Goal: Task Accomplishment & Management: Use online tool/utility

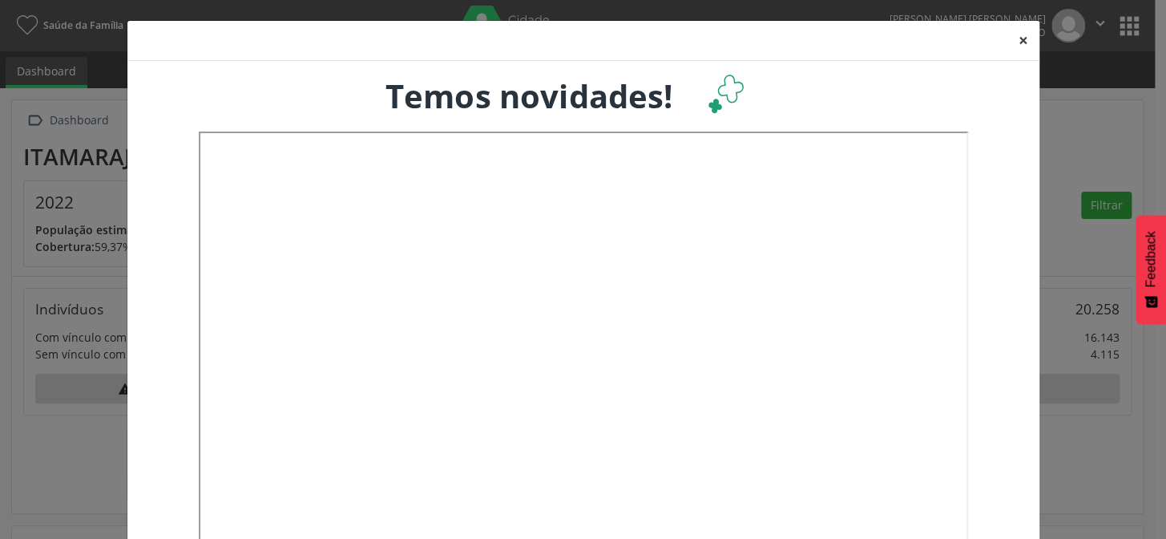
click at [1011, 39] on button "×" at bounding box center [1024, 40] width 32 height 39
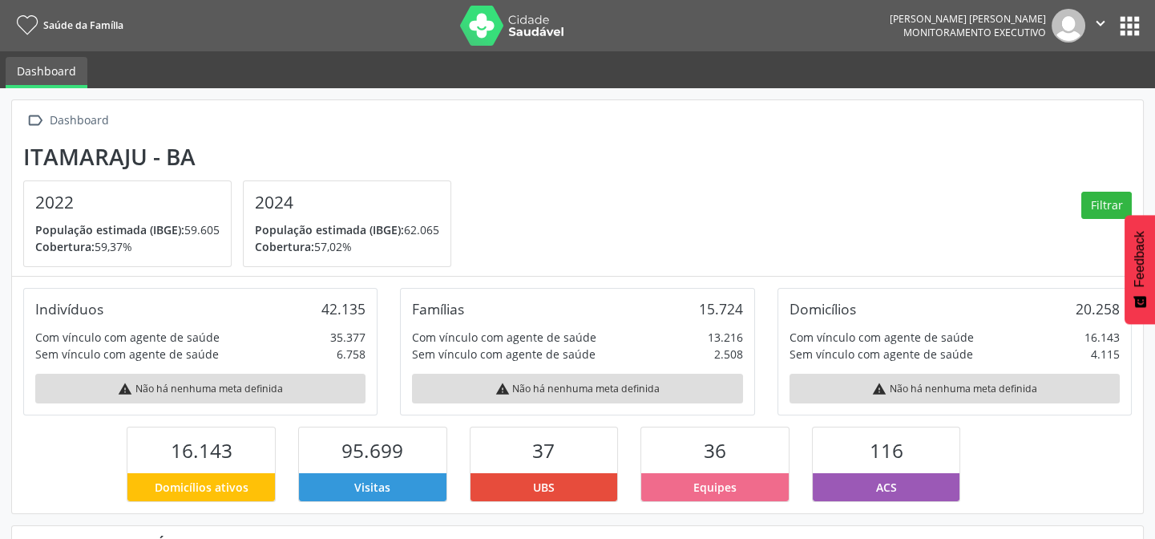
click at [1130, 21] on button "apps" at bounding box center [1130, 26] width 28 height 28
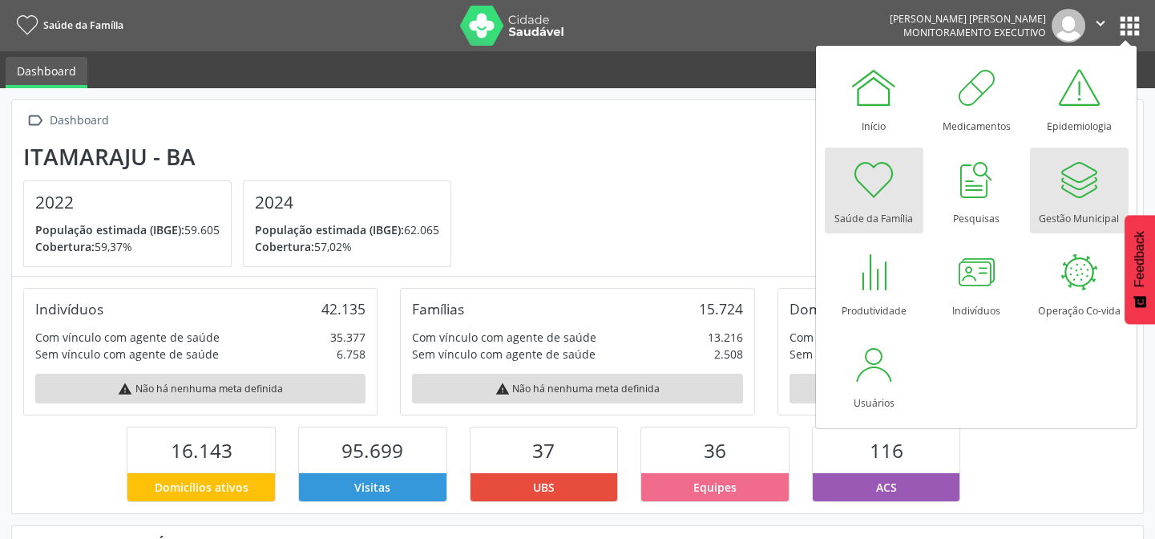
click at [1057, 199] on div at bounding box center [1079, 180] width 48 height 48
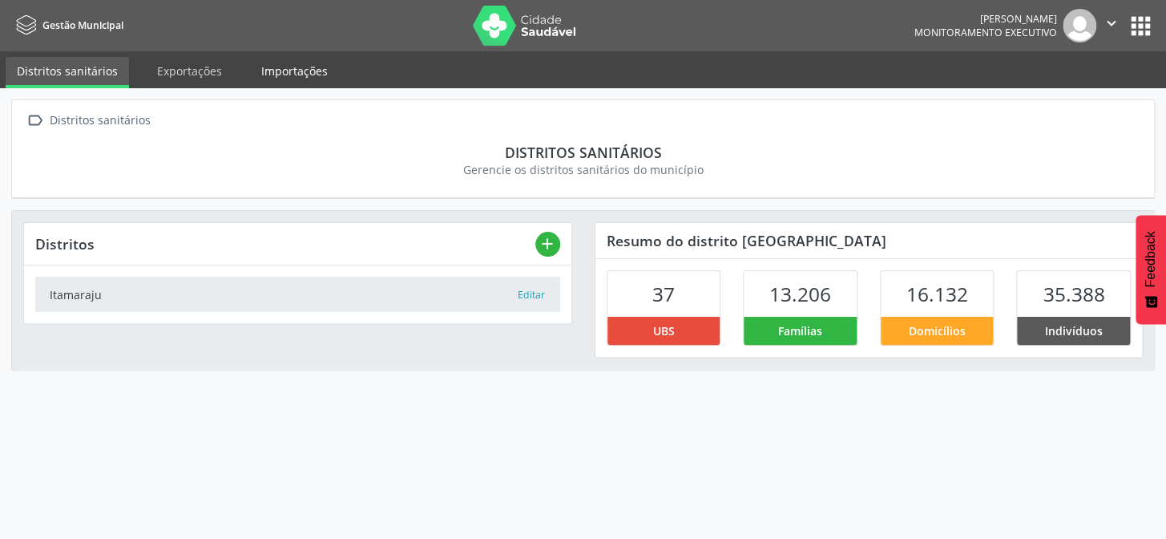
click at [273, 70] on link "Importações" at bounding box center [294, 71] width 89 height 28
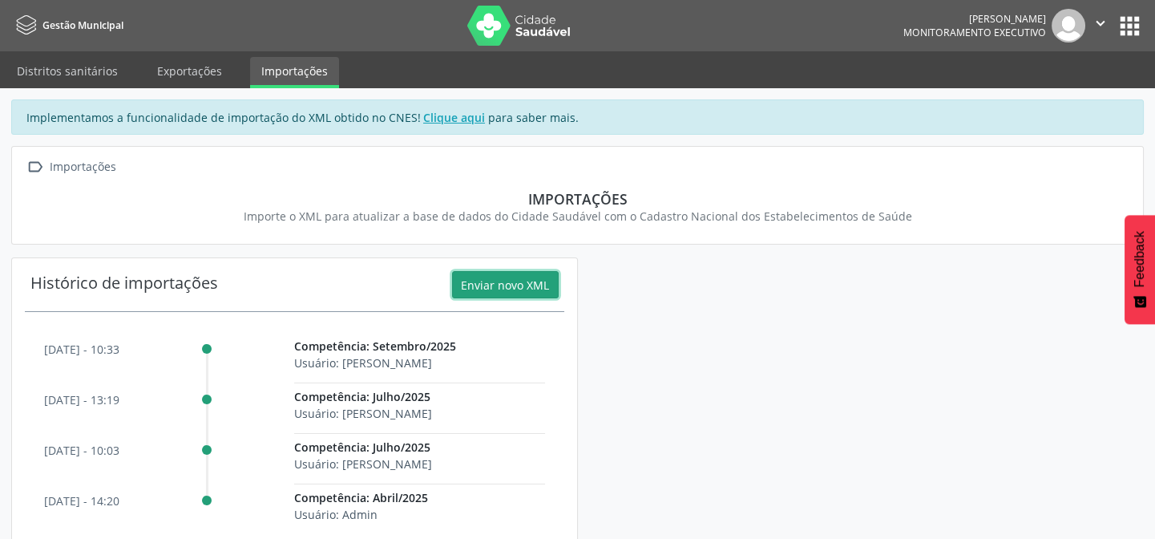
click at [511, 276] on button "Enviar novo XML" at bounding box center [505, 284] width 107 height 27
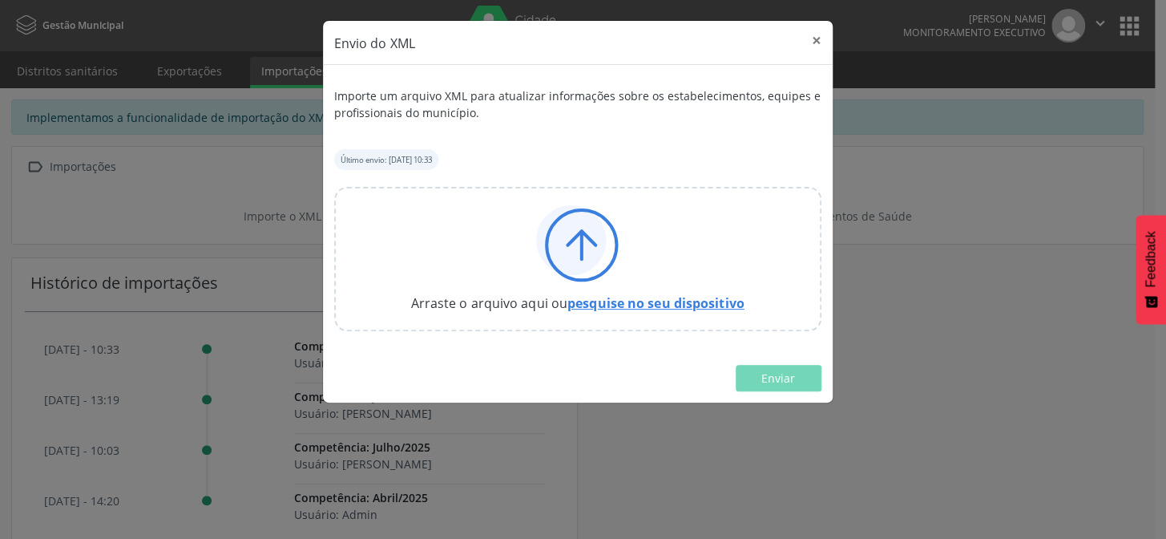
click at [641, 303] on link "pesquise no seu dispositivo" at bounding box center [656, 303] width 177 height 18
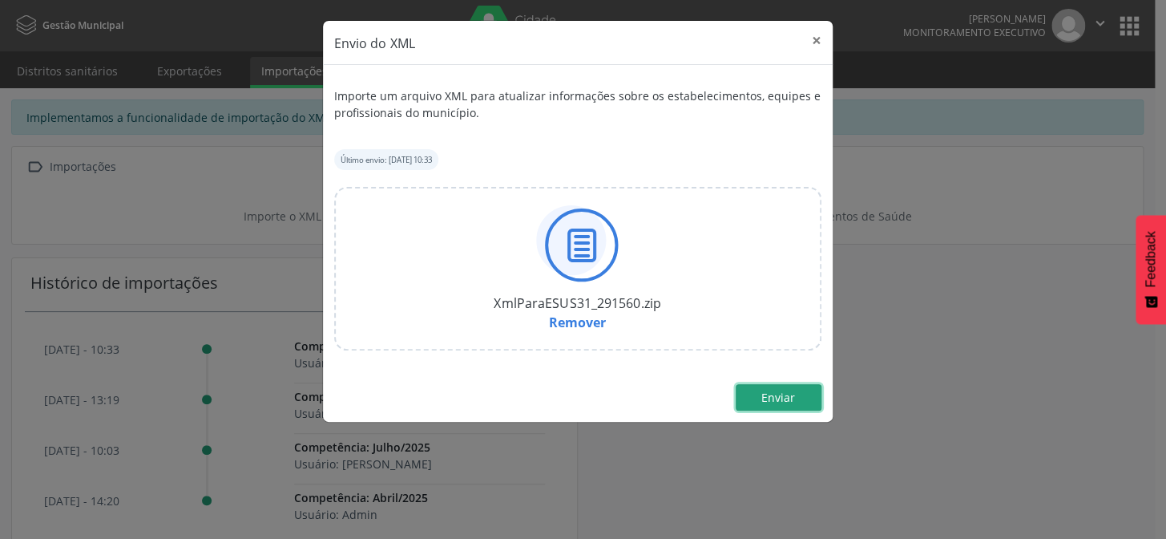
click at [782, 398] on span "Enviar" at bounding box center [779, 397] width 34 height 15
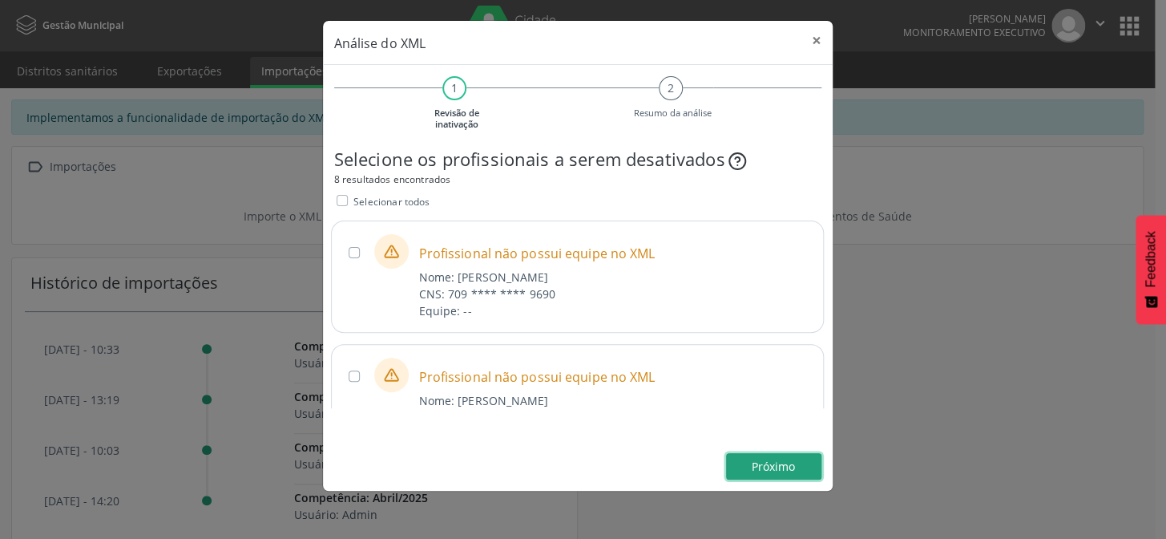
click at [757, 467] on span "Próximo" at bounding box center [773, 466] width 43 height 15
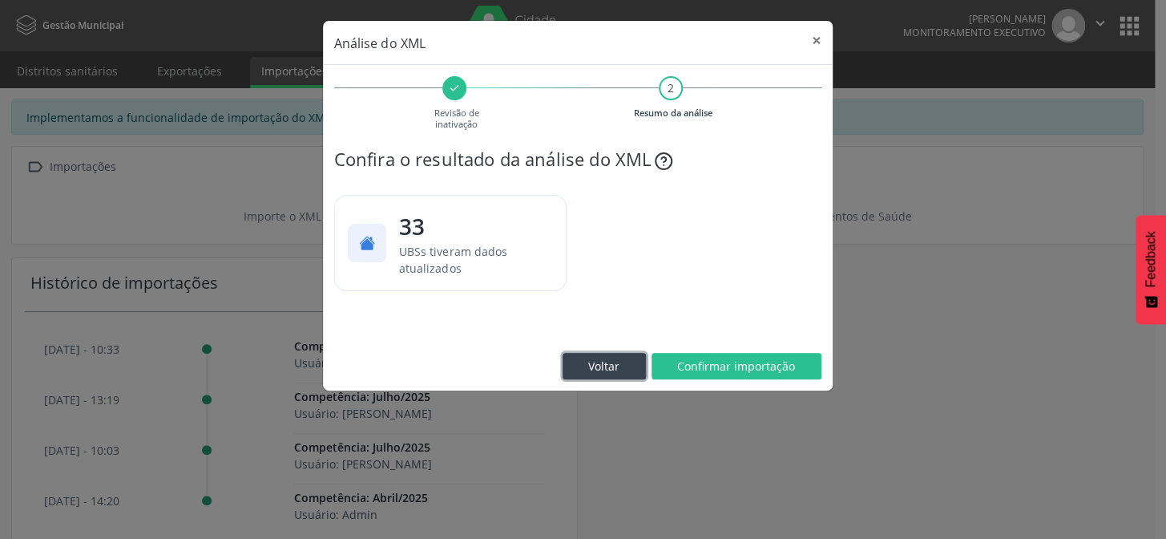
click at [617, 360] on span "Voltar" at bounding box center [603, 365] width 31 height 15
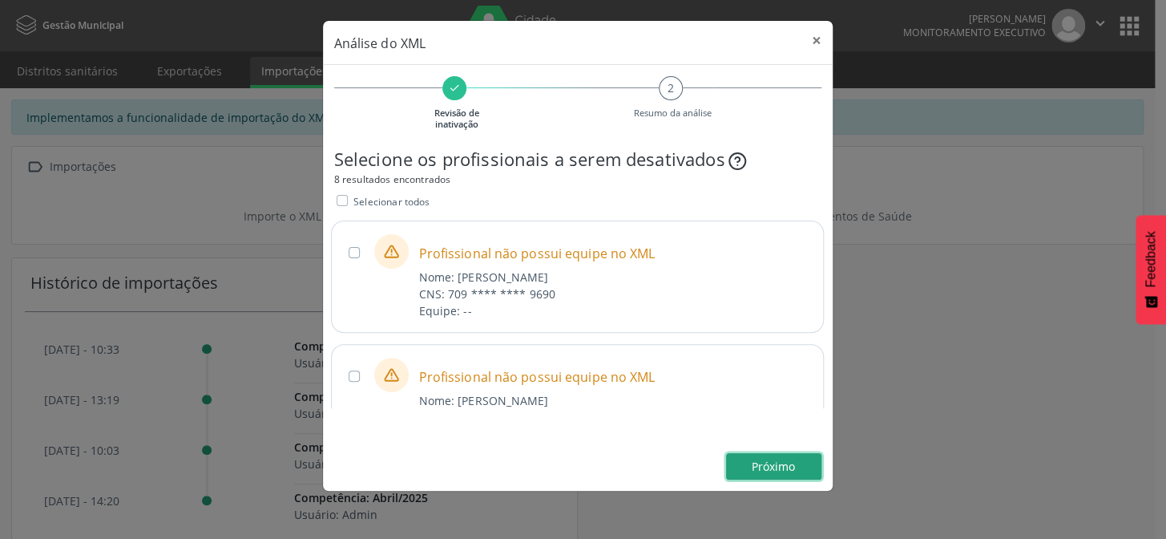
click at [776, 459] on span "Próximo" at bounding box center [773, 466] width 43 height 15
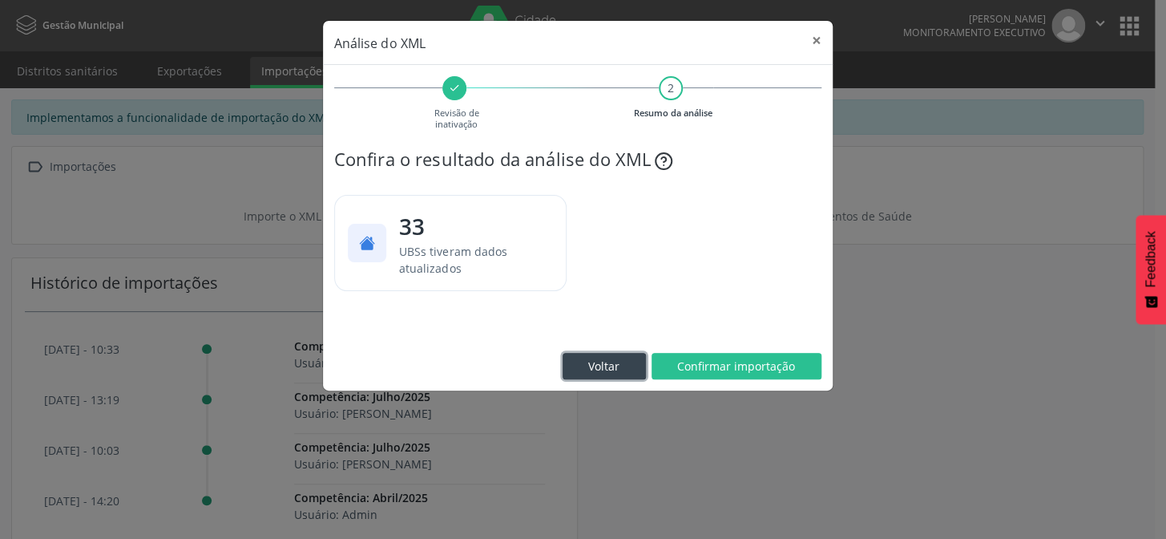
click at [625, 362] on button "Voltar" at bounding box center [604, 366] width 83 height 27
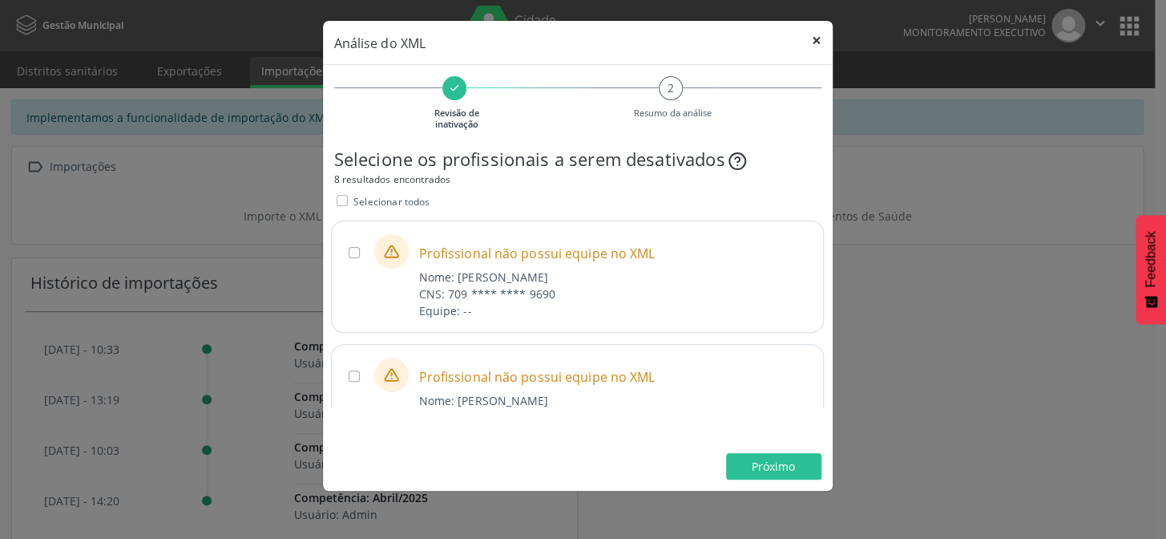
click at [819, 40] on button "×" at bounding box center [817, 40] width 32 height 39
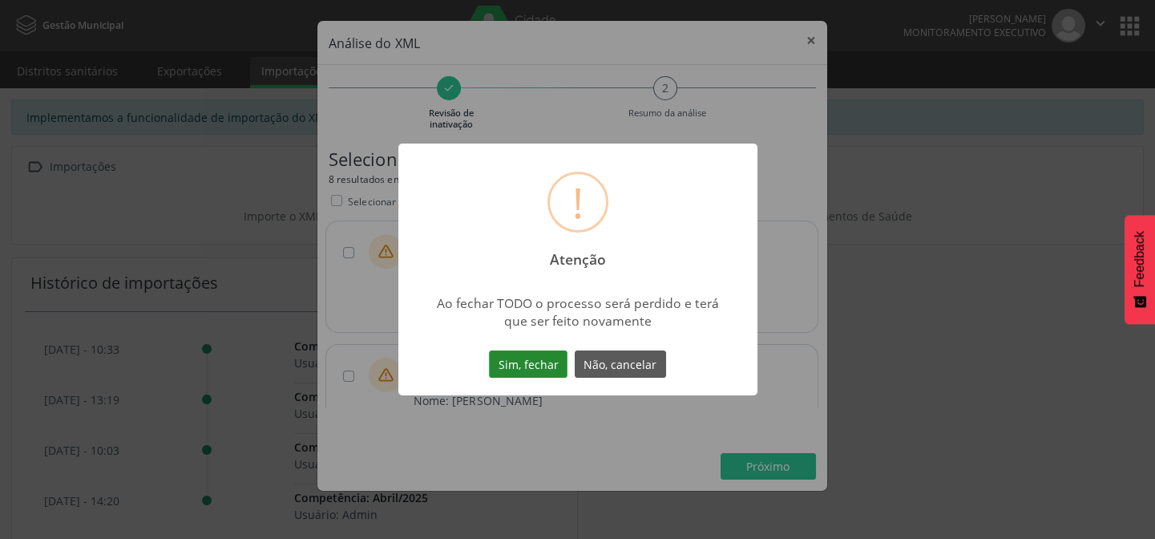
click at [532, 359] on button "Sim, fechar" at bounding box center [528, 363] width 79 height 27
